Goal: Transaction & Acquisition: Purchase product/service

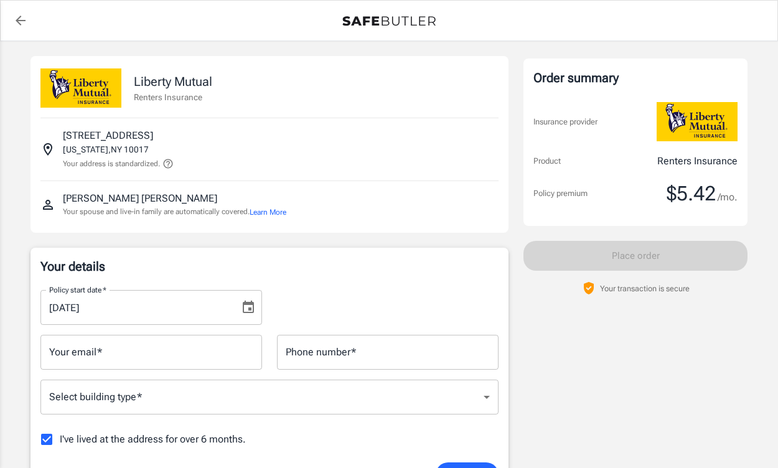
scroll to position [151, 0]
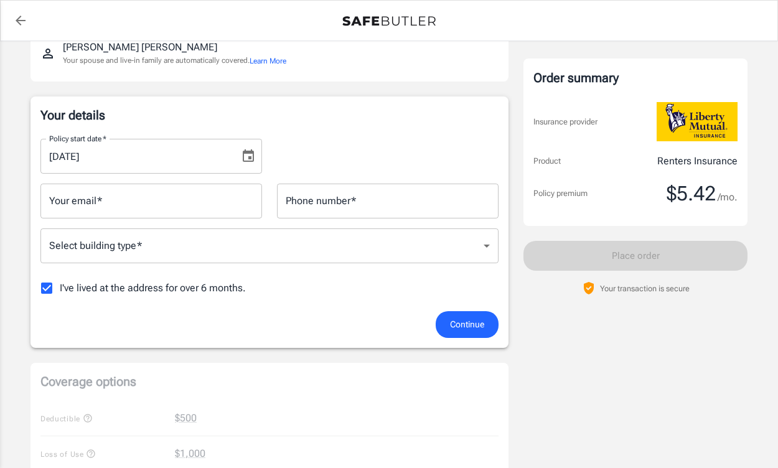
click at [48, 289] on input "I've lived at the address for over 6 months." at bounding box center [47, 288] width 26 height 26
checkbox input "false"
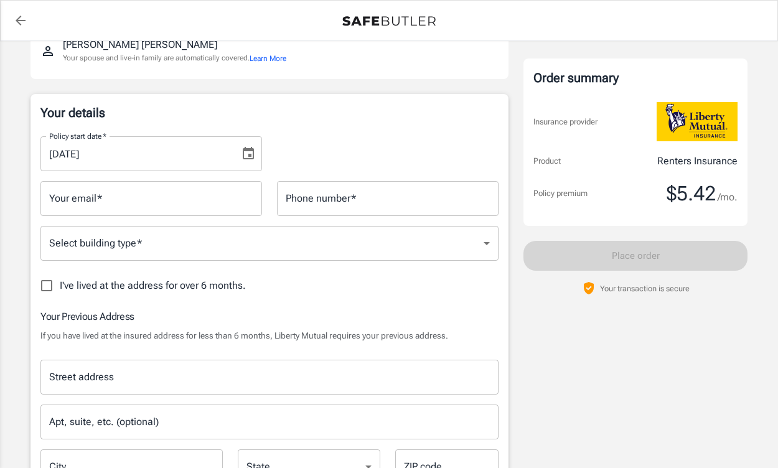
scroll to position [107, 0]
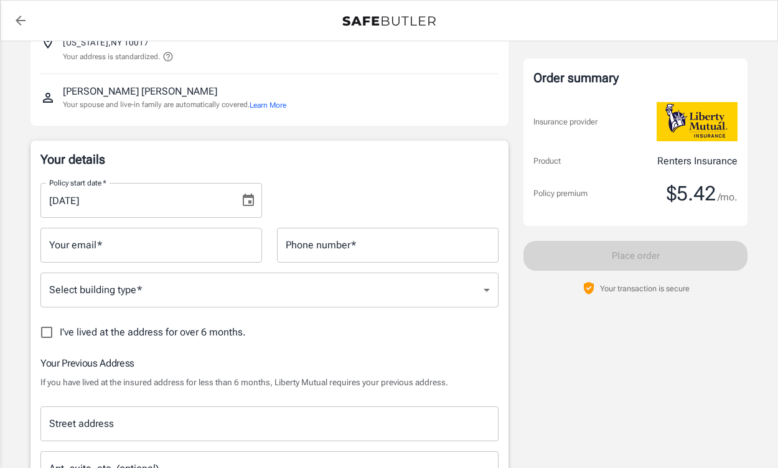
click at [250, 200] on icon "Choose date, selected date is Oct 2, 2025" at bounding box center [248, 200] width 11 height 12
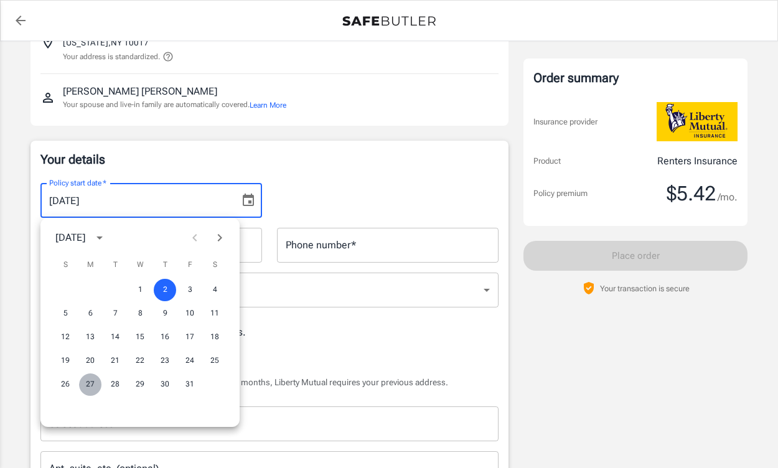
click at [90, 383] on button "27" at bounding box center [90, 384] width 22 height 22
type input "[DATE]"
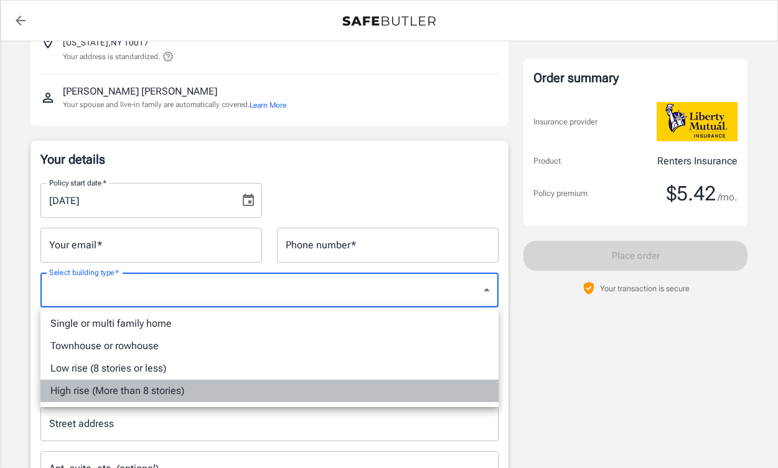
click at [143, 394] on li "High rise (More than 8 stories)" at bounding box center [269, 391] width 458 height 22
type input "highrise"
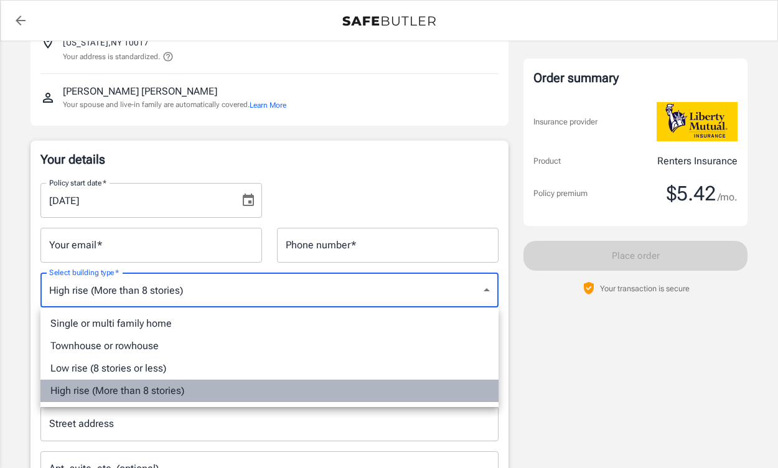
click at [128, 395] on li "High rise (More than 8 stories)" at bounding box center [269, 391] width 458 height 22
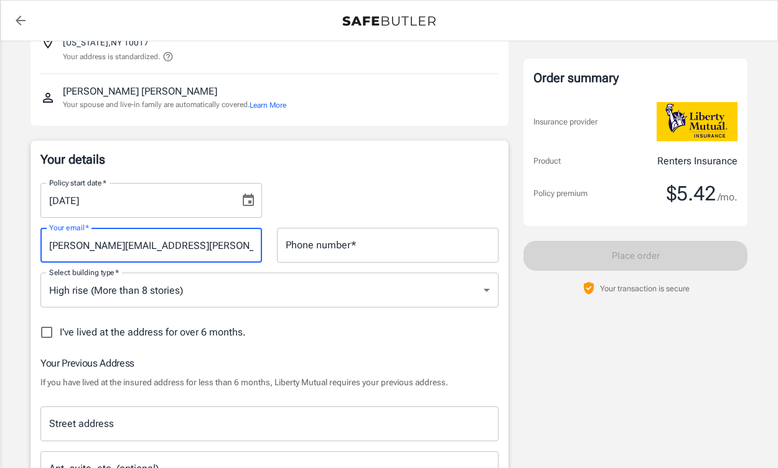
type input "[PERSON_NAME][EMAIL_ADDRESS][PERSON_NAME][DOMAIN_NAME]"
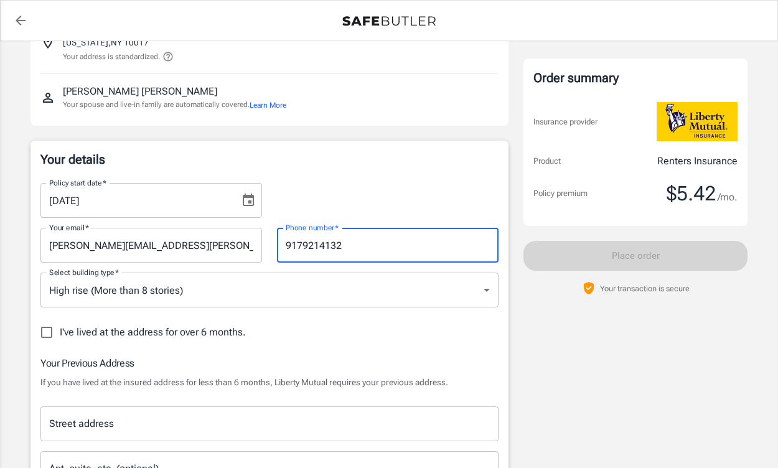
type input "9179214132"
click at [368, 326] on div "I've lived at the address for over 6 months." at bounding box center [269, 332] width 458 height 26
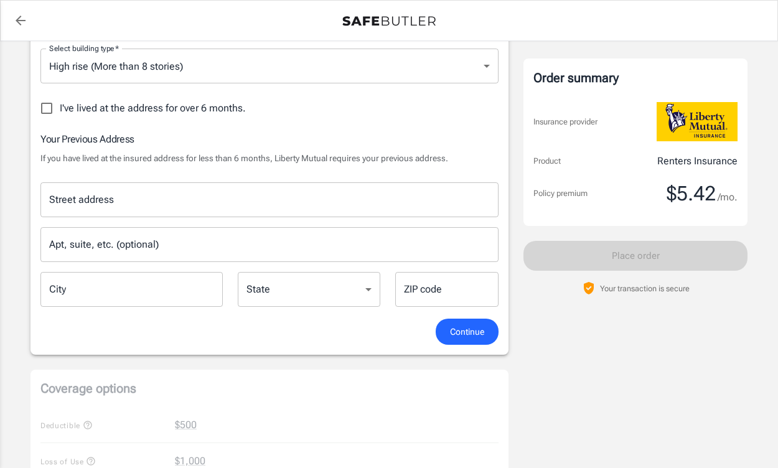
scroll to position [336, 0]
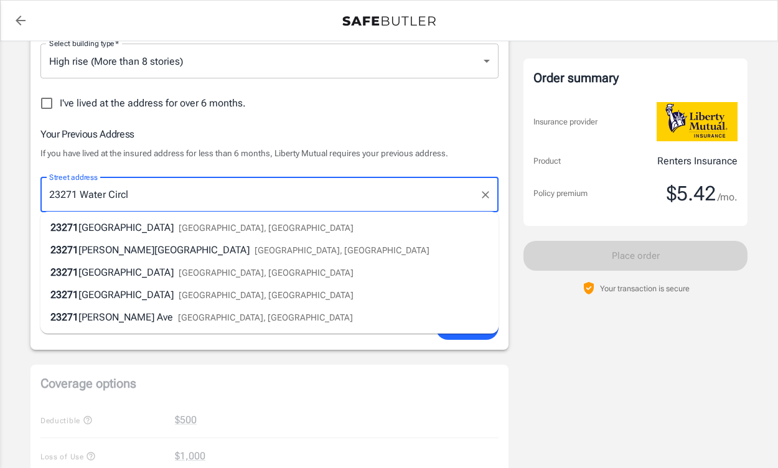
type input "[STREET_ADDRESS]"
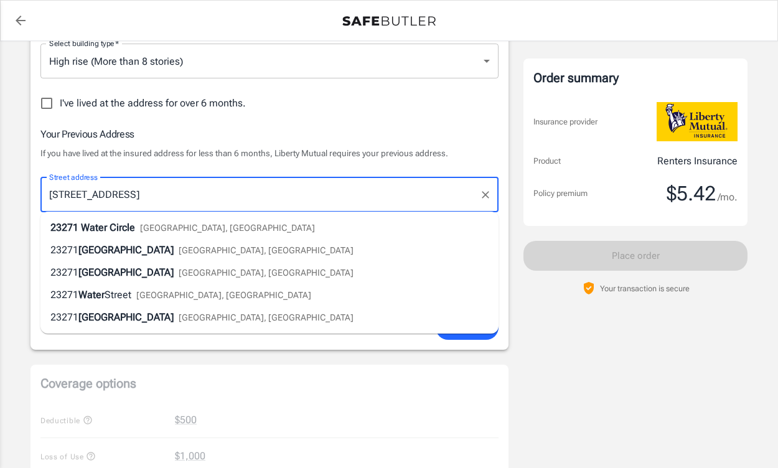
click at [161, 227] on span "[GEOGRAPHIC_DATA], [GEOGRAPHIC_DATA]" at bounding box center [227, 228] width 175 height 10
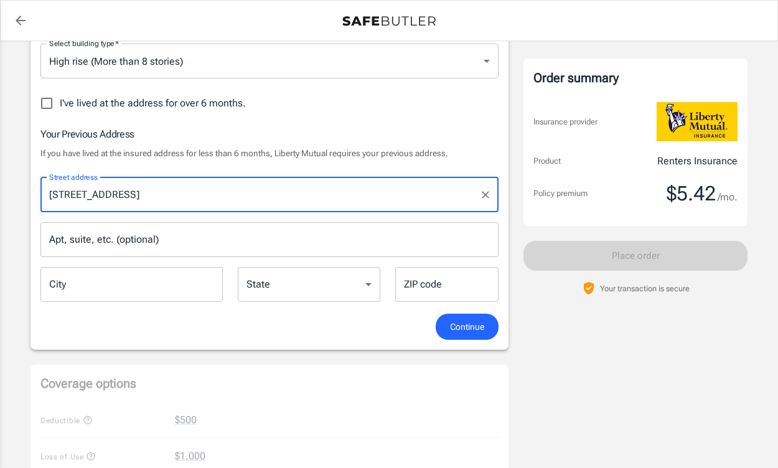
type input "Boca Raton"
select select "FL"
type input "33486"
type input "[STREET_ADDRESS]"
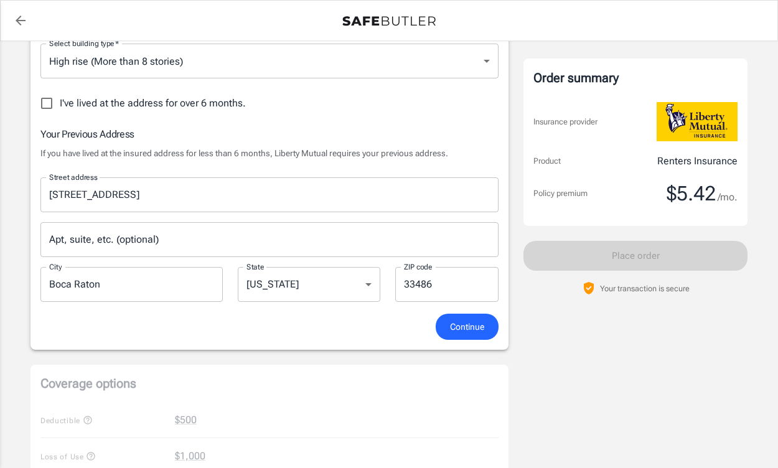
click at [464, 324] on span "Continue" at bounding box center [467, 327] width 34 height 16
